Goal: Task Accomplishment & Management: Complete application form

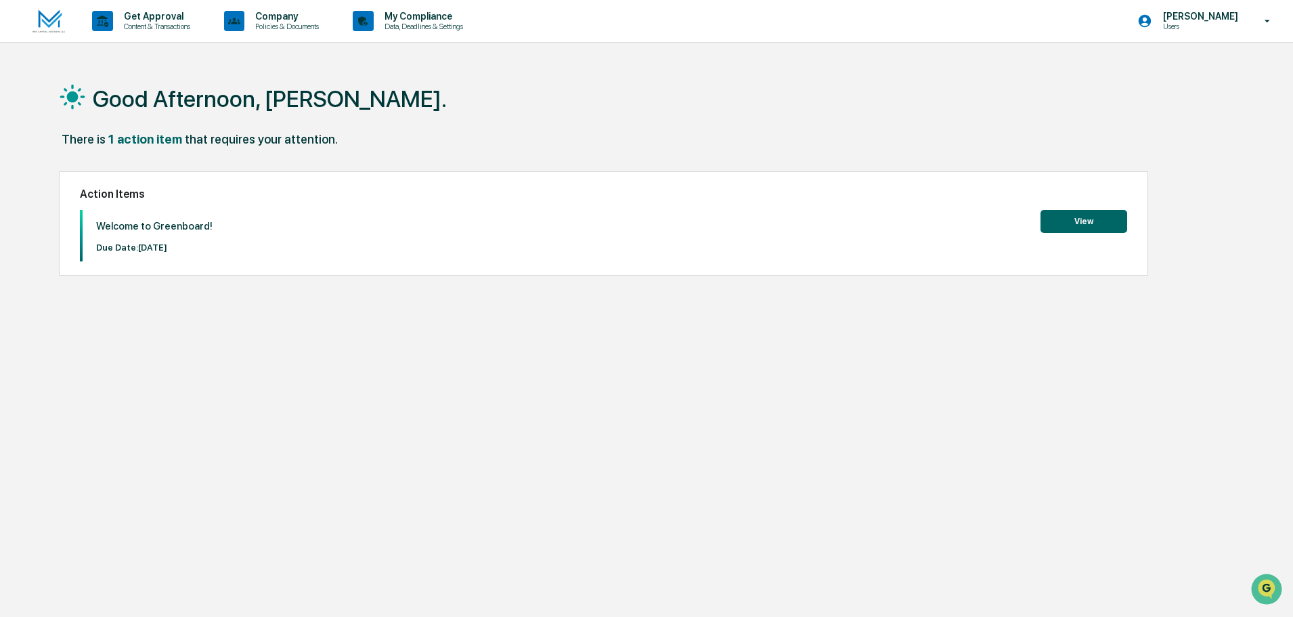
click at [1092, 229] on button "View" at bounding box center [1083, 221] width 87 height 23
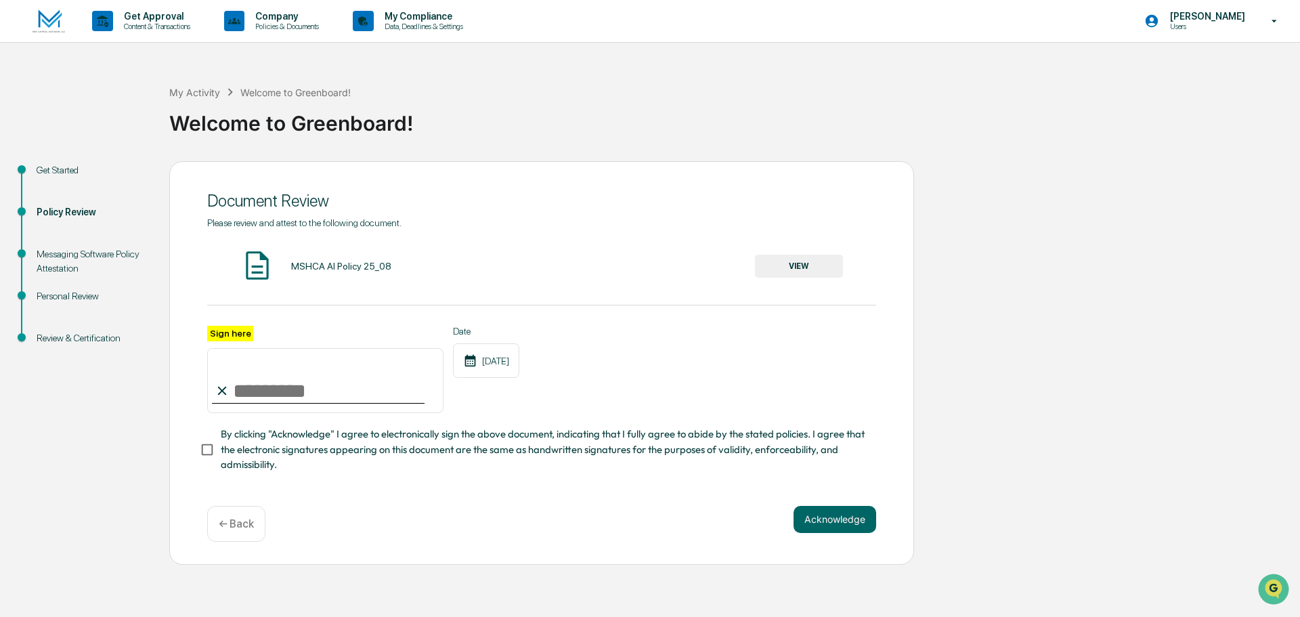
click at [803, 265] on button "VIEW" at bounding box center [799, 266] width 88 height 23
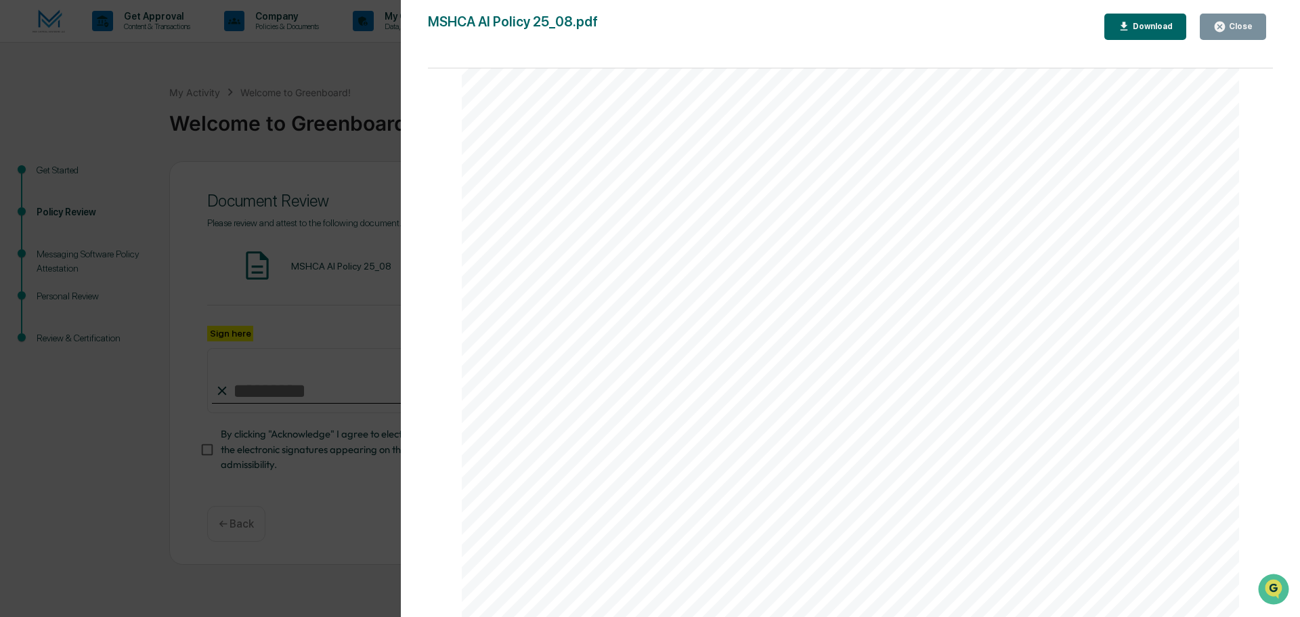
scroll to position [2588, 0]
click at [596, 470] on div "AI Policy Generative Artificial Intelligence MSH Capital Advisors LLC [STREET_A…" at bounding box center [850, 114] width 777 height 1006
click at [1250, 30] on div "Close" at bounding box center [1239, 26] width 26 height 9
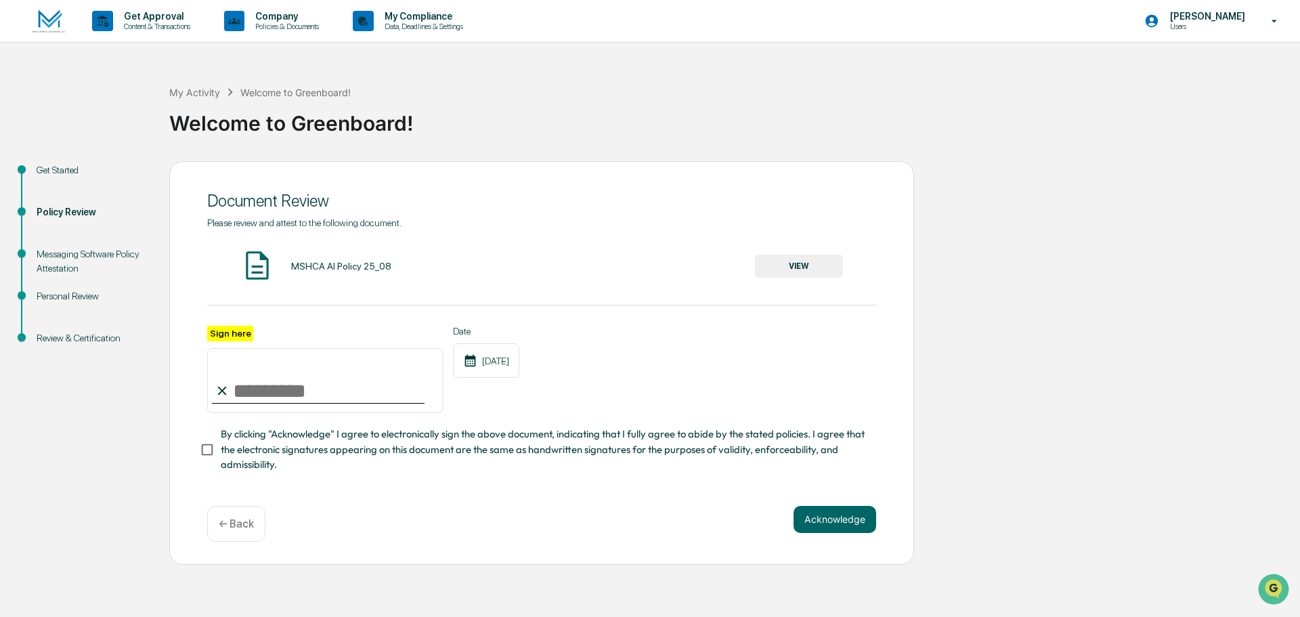
click at [286, 386] on input "Sign here" at bounding box center [325, 380] width 236 height 65
type input "**********"
click at [834, 523] on button "Acknowledge" at bounding box center [834, 519] width 83 height 27
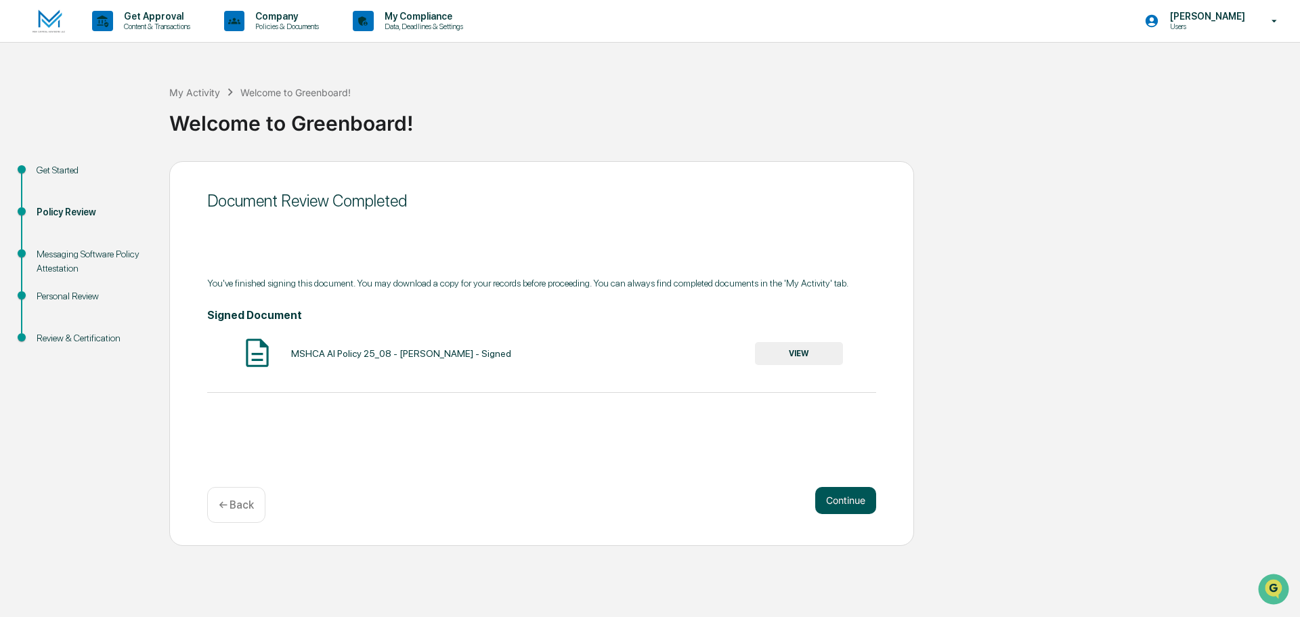
click at [839, 498] on button "Continue" at bounding box center [845, 500] width 61 height 27
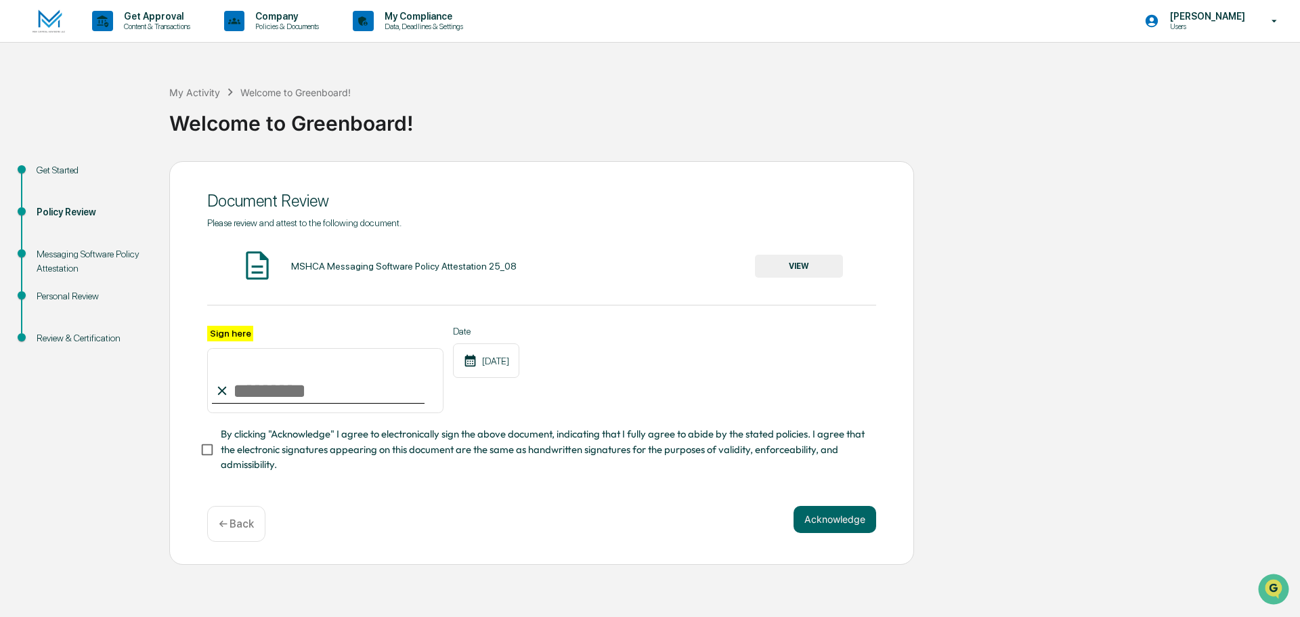
click at [772, 268] on button "VIEW" at bounding box center [799, 266] width 88 height 23
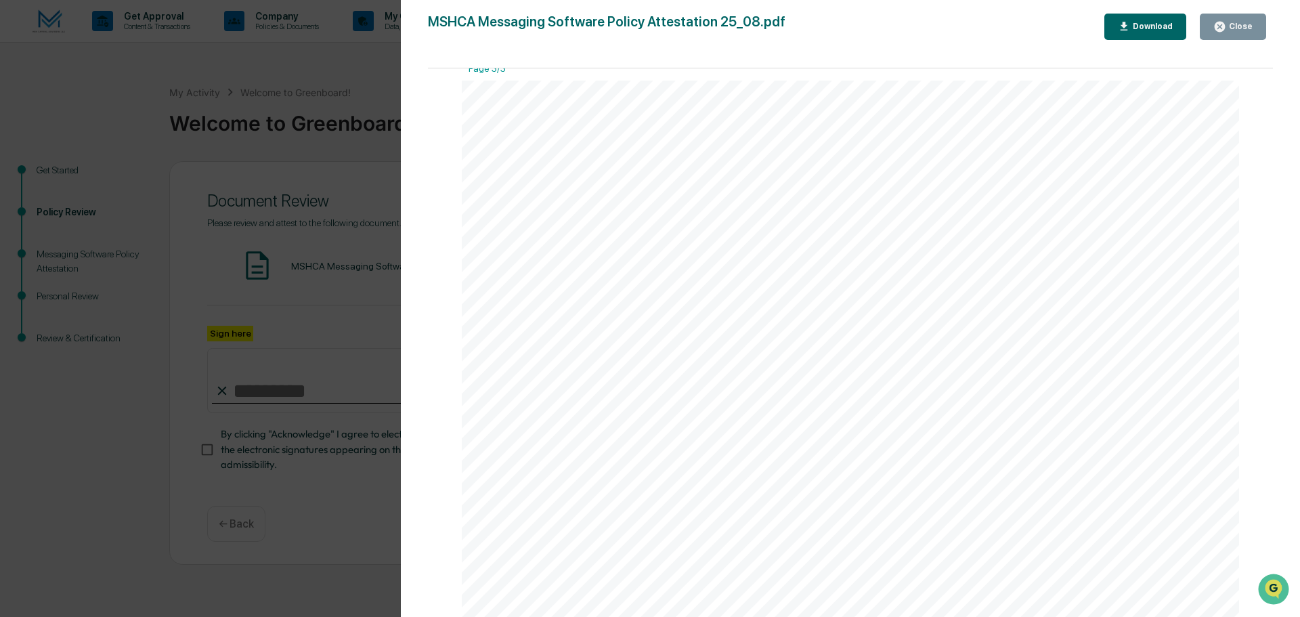
scroll to position [2437, 0]
click at [1243, 26] on div "Close" at bounding box center [1239, 26] width 26 height 9
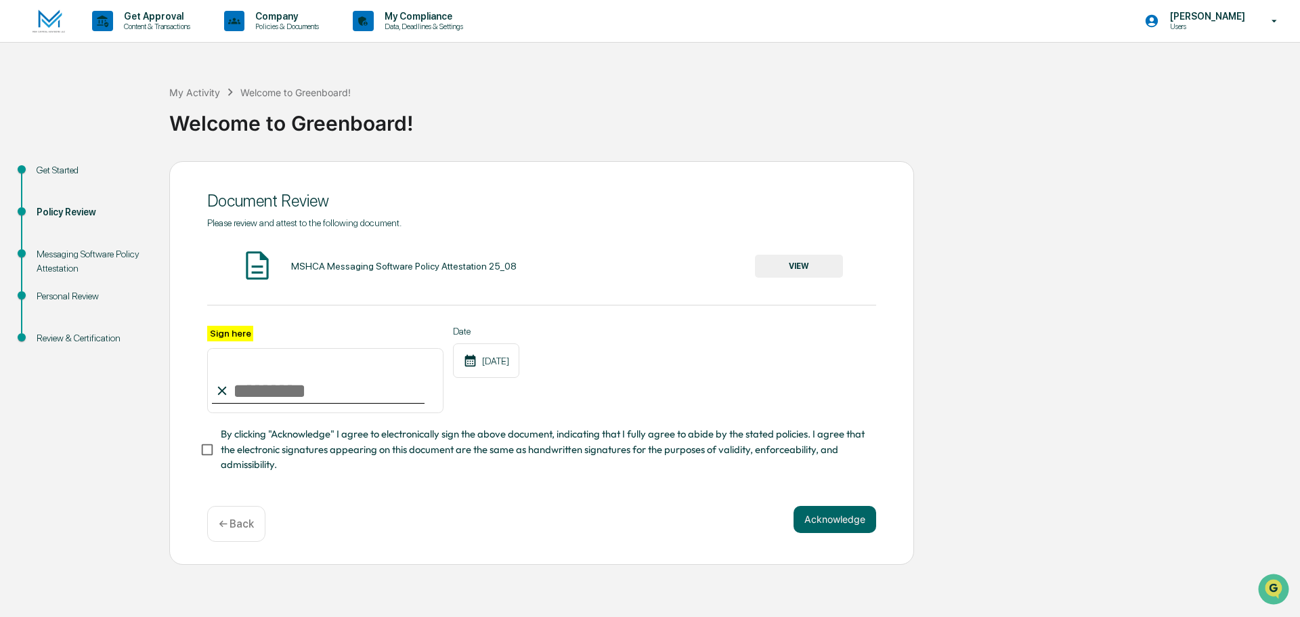
click at [274, 390] on input "Sign here" at bounding box center [325, 380] width 236 height 65
type input "**********"
click at [847, 523] on button "Acknowledge" at bounding box center [834, 519] width 83 height 27
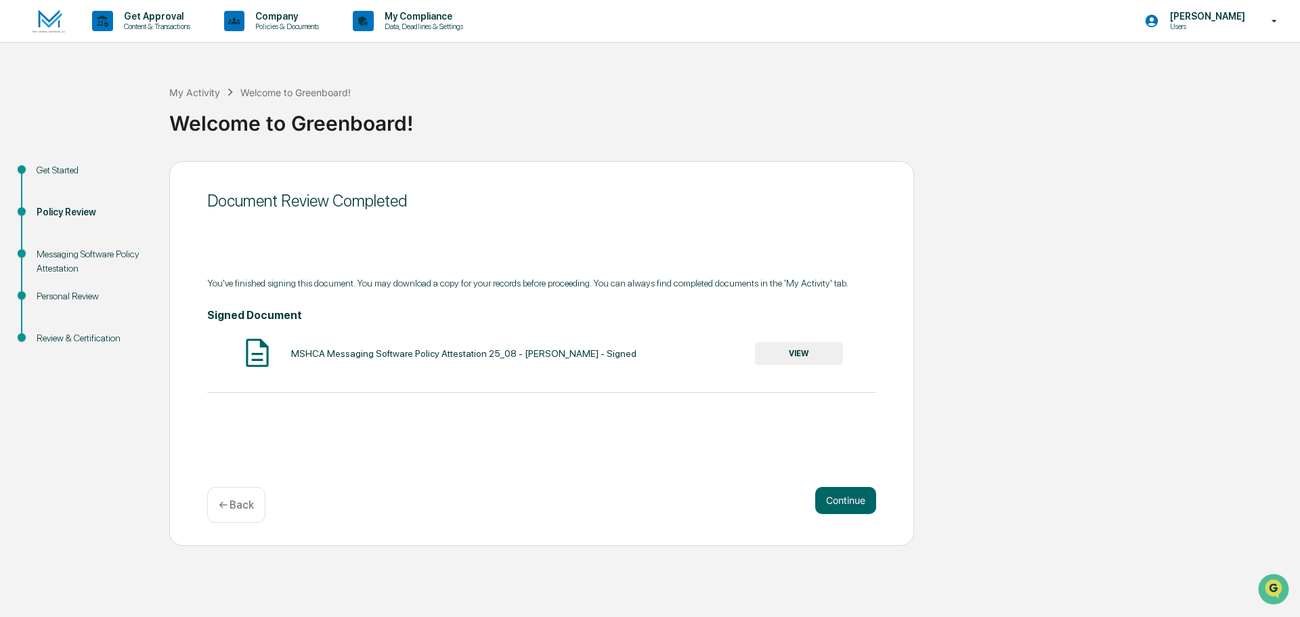
click at [790, 360] on button "VIEW" at bounding box center [799, 353] width 88 height 23
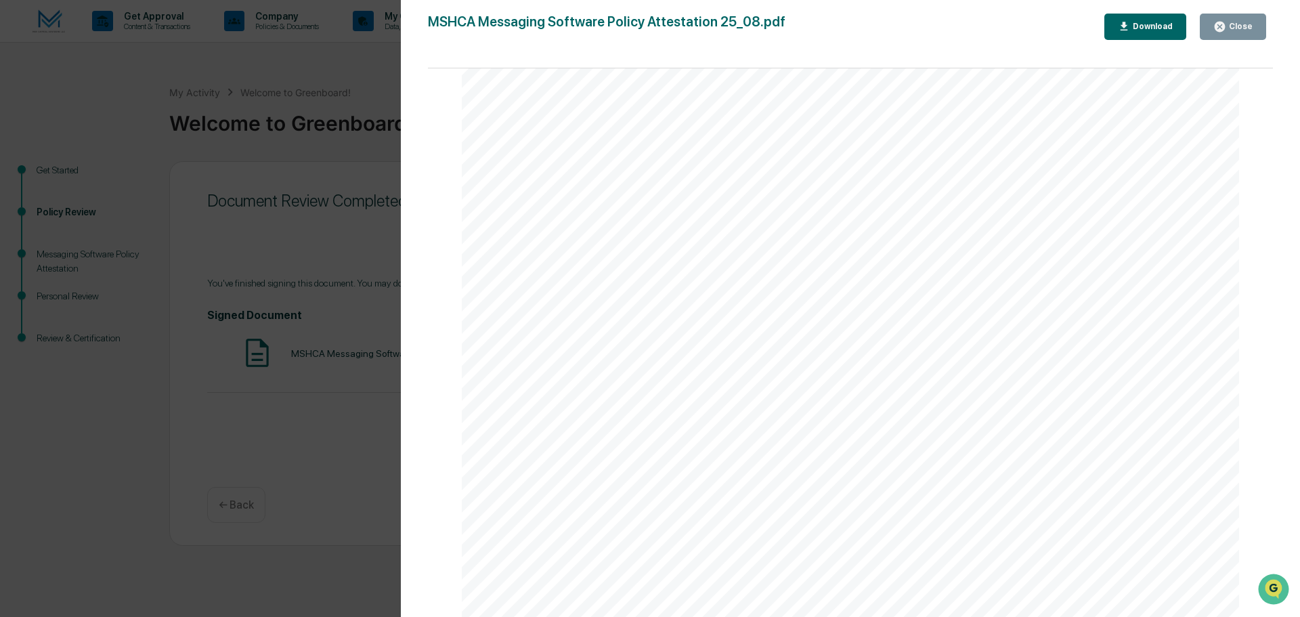
scroll to position [474, 0]
click at [1235, 30] on div "Close" at bounding box center [1239, 26] width 26 height 9
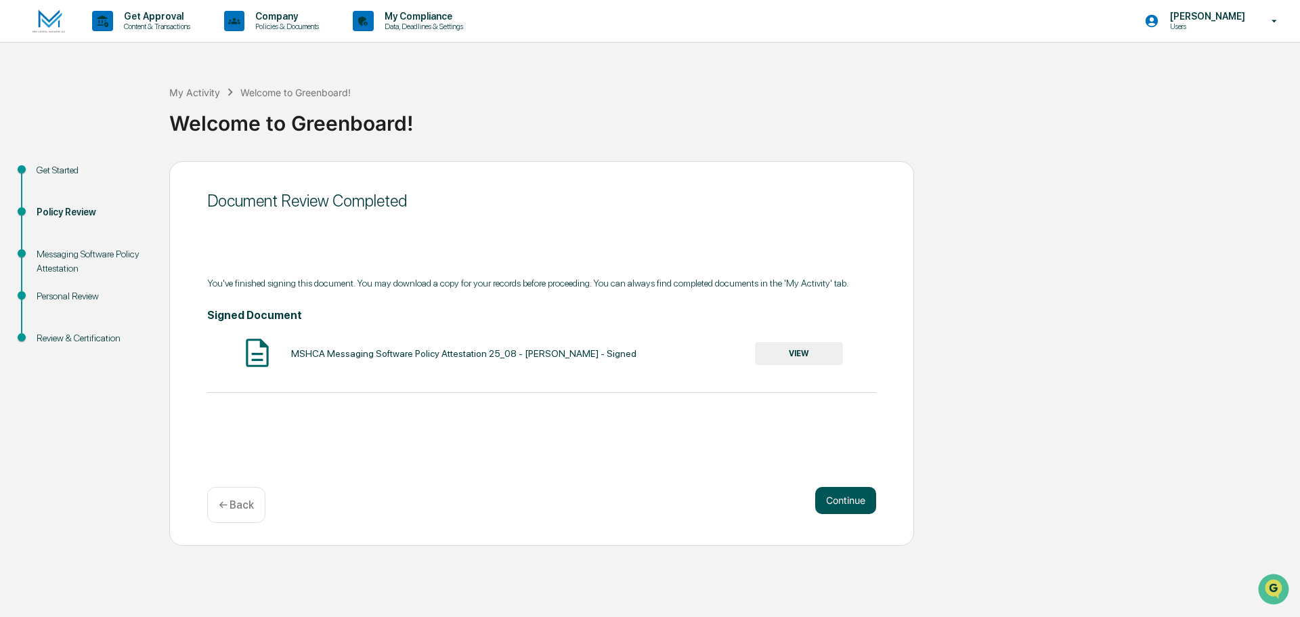
click at [845, 501] on button "Continue" at bounding box center [845, 500] width 61 height 27
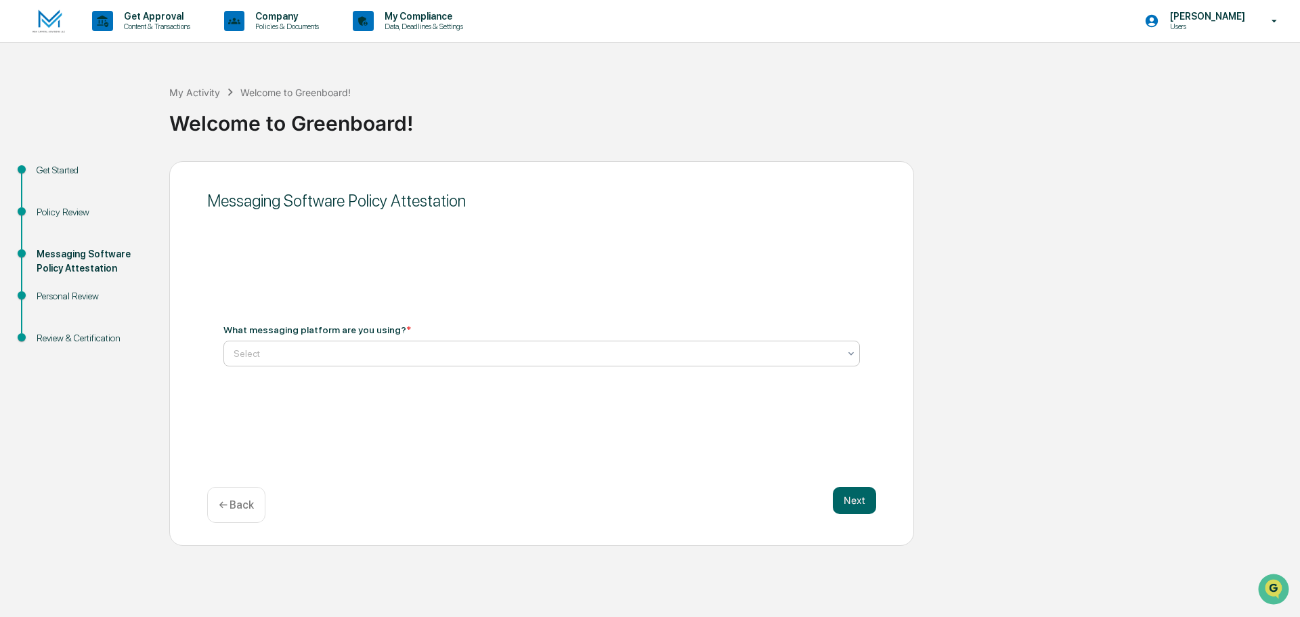
click at [338, 353] on div at bounding box center [536, 354] width 605 height 14
click at [358, 349] on div at bounding box center [536, 354] width 605 height 14
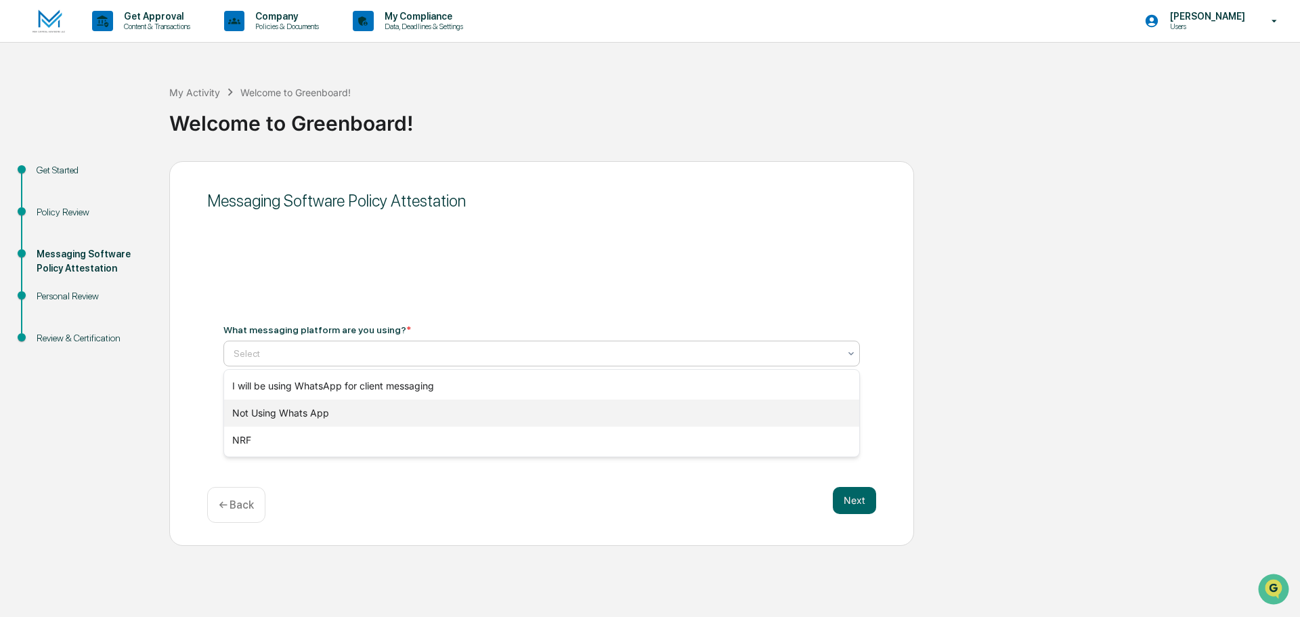
click at [306, 414] on div "Not Using Whats App" at bounding box center [541, 412] width 635 height 27
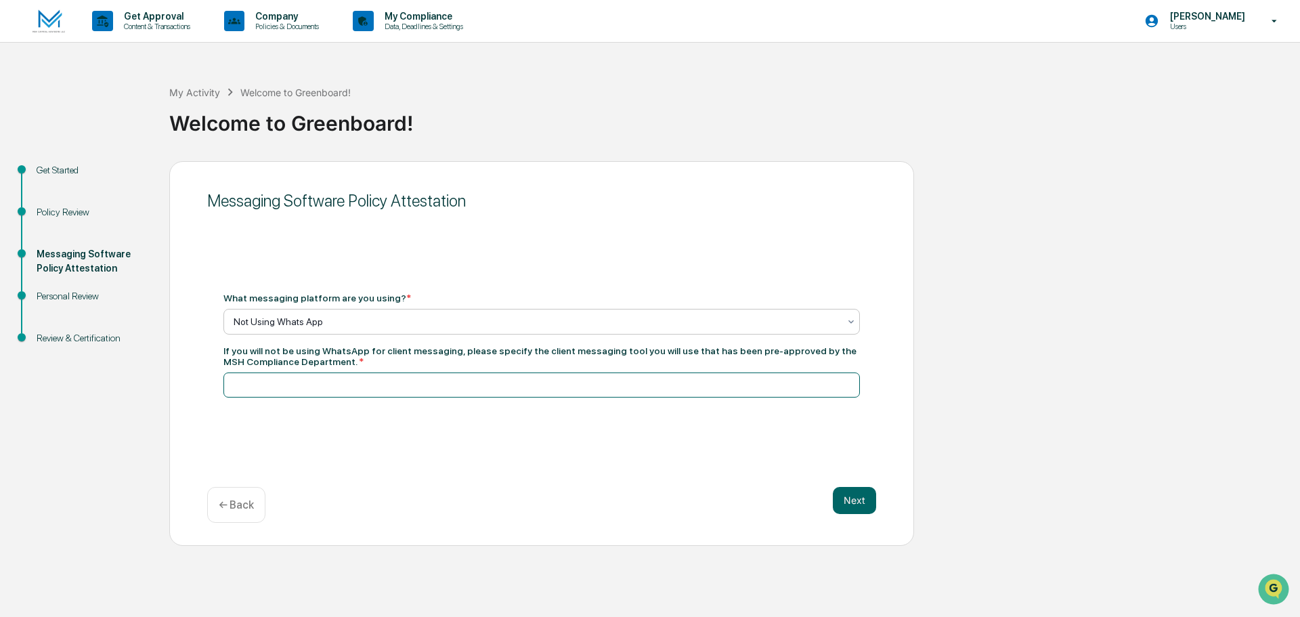
click at [371, 391] on input at bounding box center [541, 384] width 636 height 25
type input "**********"
click at [858, 495] on button "Next" at bounding box center [854, 500] width 43 height 27
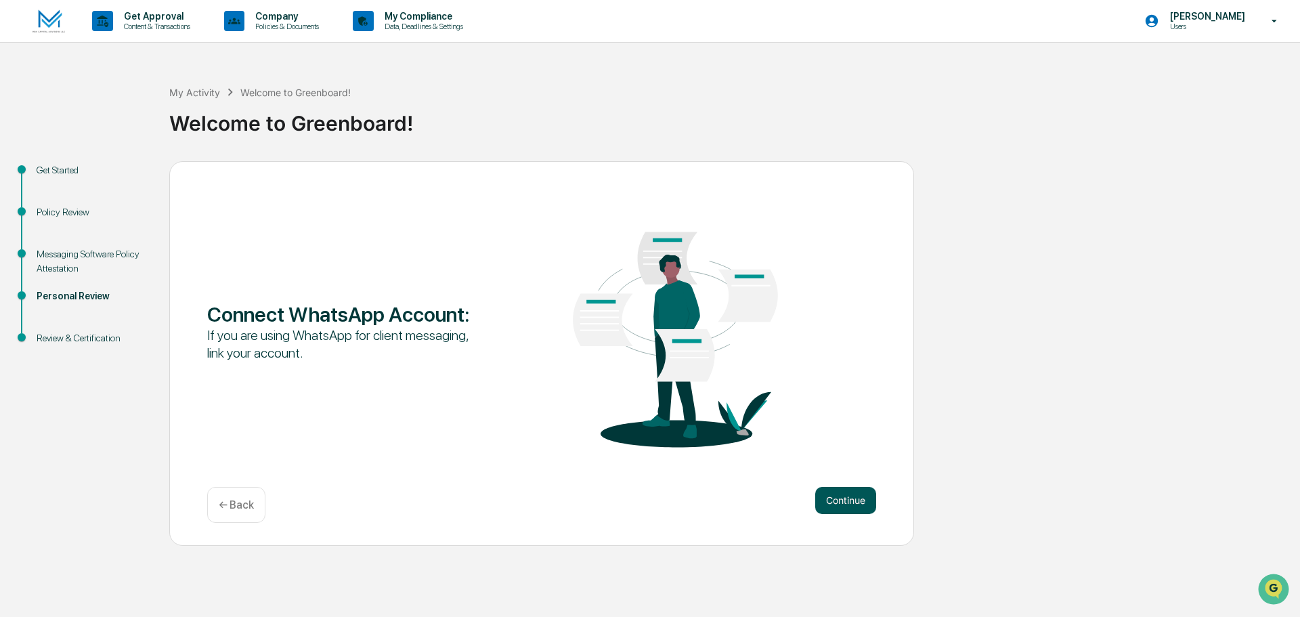
click at [849, 506] on button "Continue" at bounding box center [845, 500] width 61 height 27
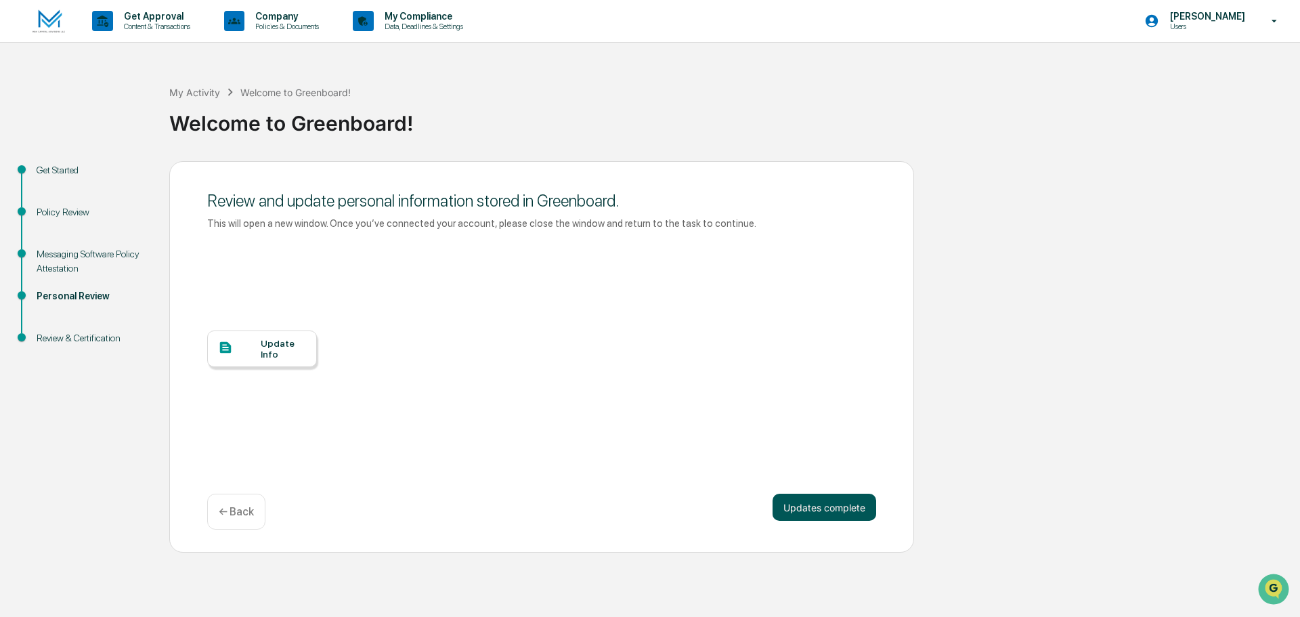
click at [816, 509] on button "Updates complete" at bounding box center [824, 506] width 104 height 27
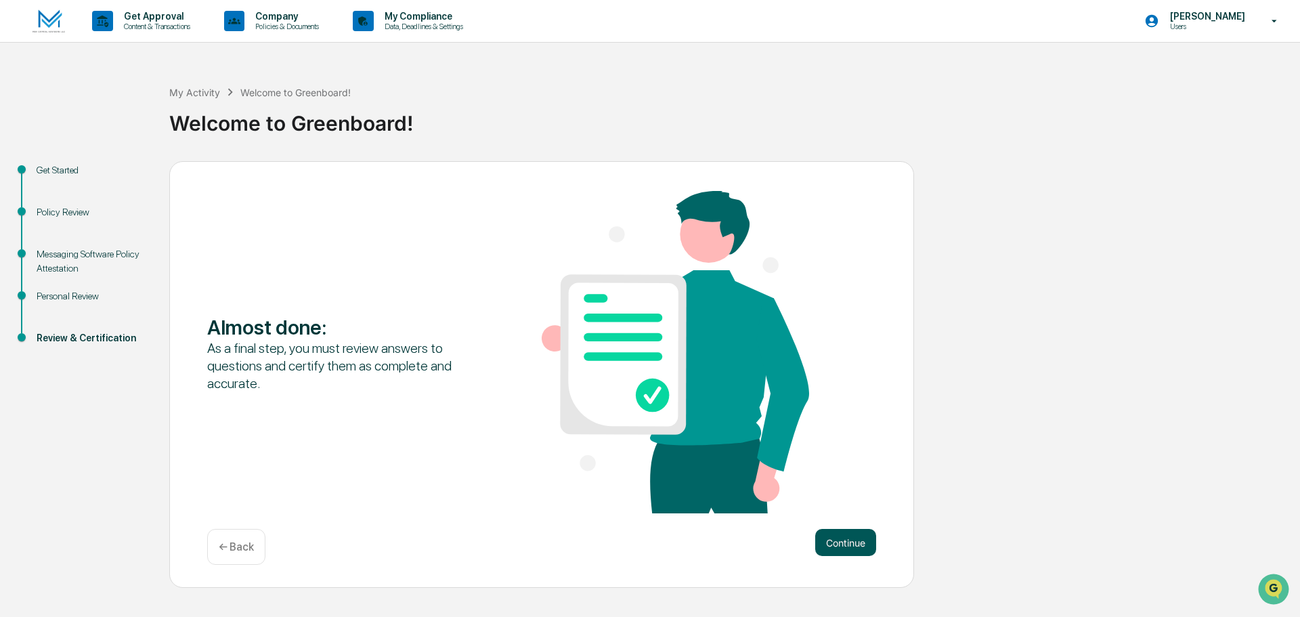
click at [845, 549] on button "Continue" at bounding box center [845, 542] width 61 height 27
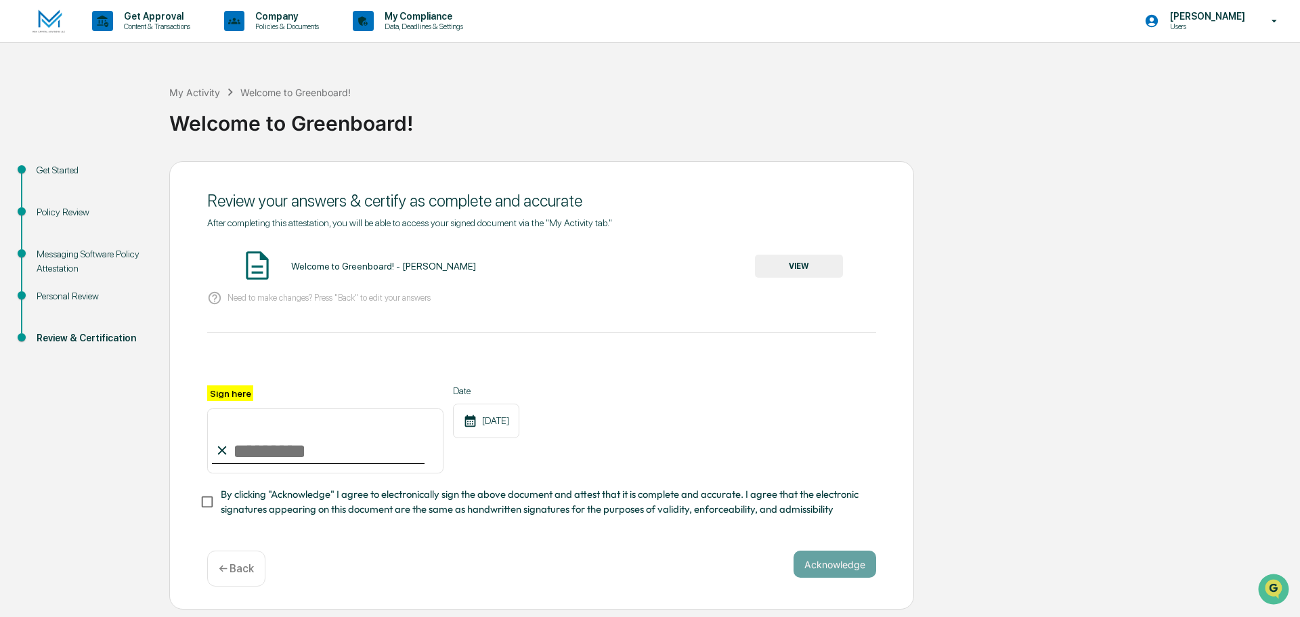
click at [805, 265] on button "VIEW" at bounding box center [799, 266] width 88 height 23
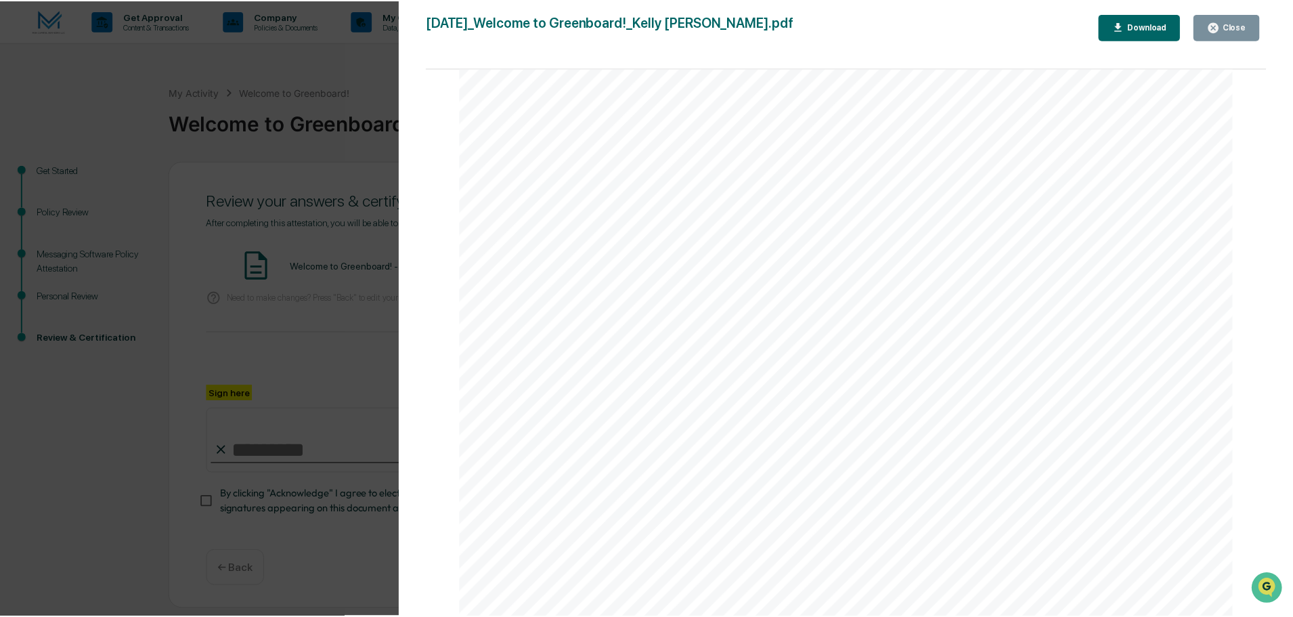
scroll to position [1725, 0]
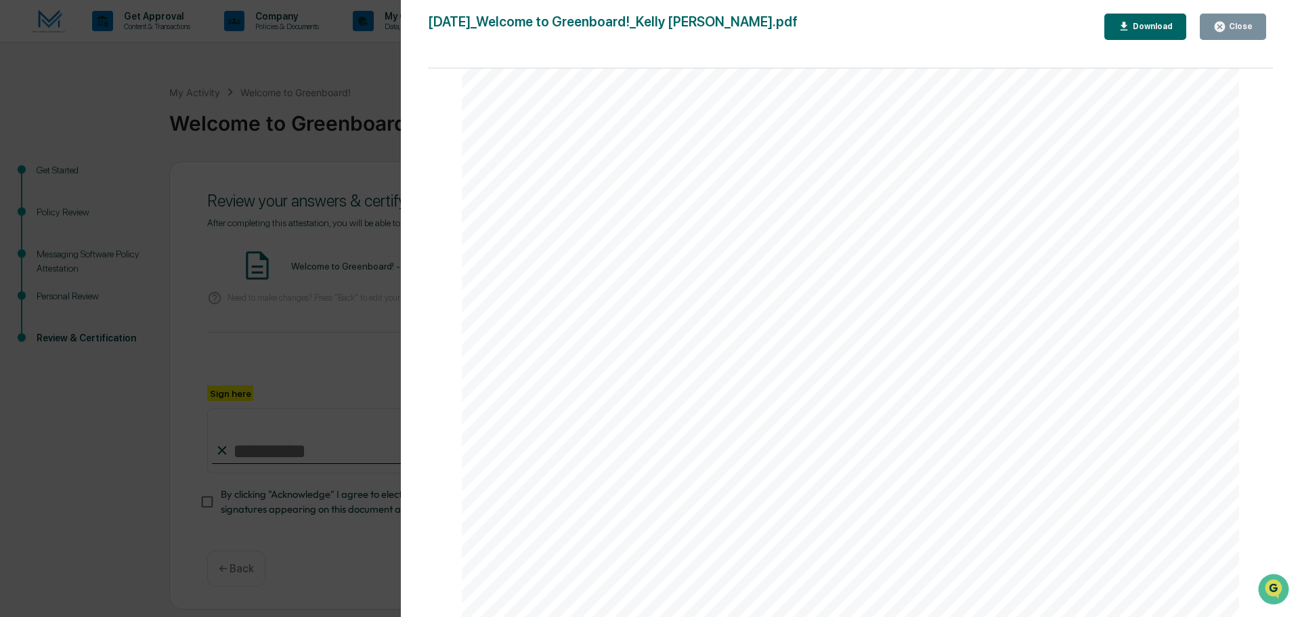
click at [1236, 26] on div "Close" at bounding box center [1239, 26] width 26 height 9
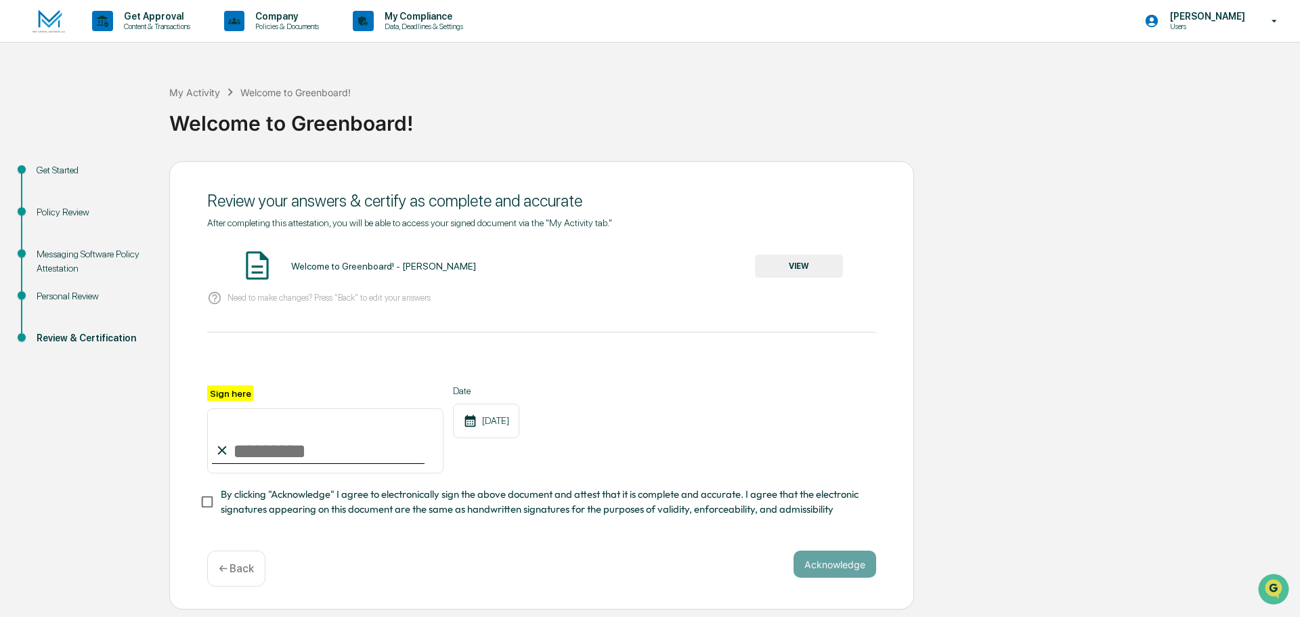
click at [281, 451] on input "Sign here" at bounding box center [325, 440] width 236 height 65
type input "**********"
click at [831, 569] on button "Acknowledge" at bounding box center [834, 563] width 83 height 27
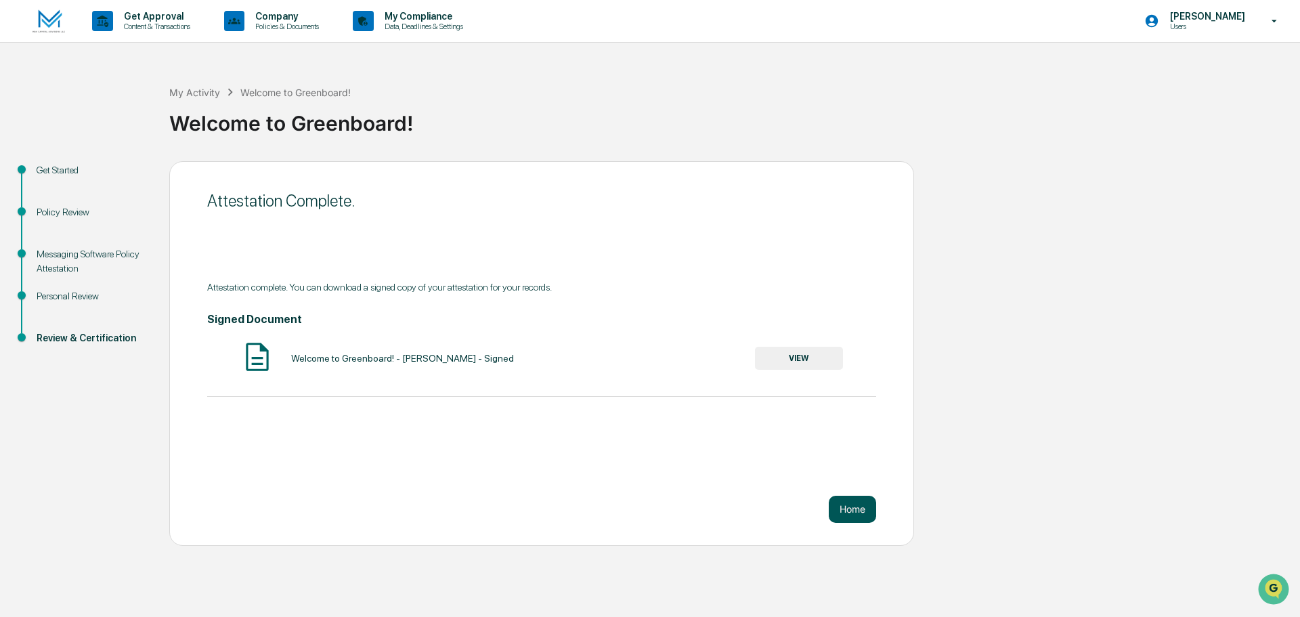
click at [837, 502] on button "Home" at bounding box center [852, 508] width 47 height 27
